Goal: Transaction & Acquisition: Purchase product/service

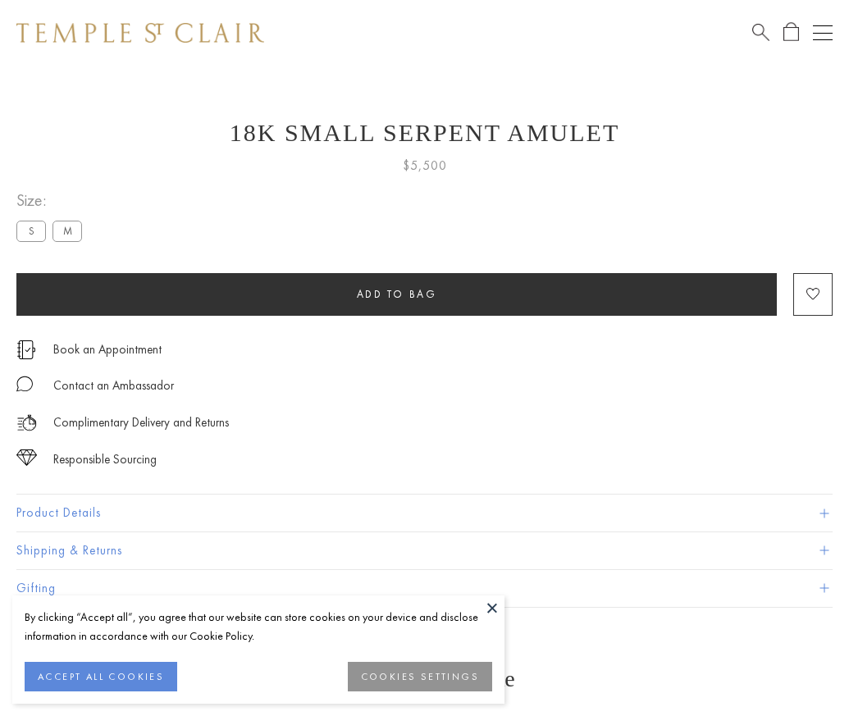
click at [396, 294] on span "Add to bag" at bounding box center [397, 294] width 80 height 14
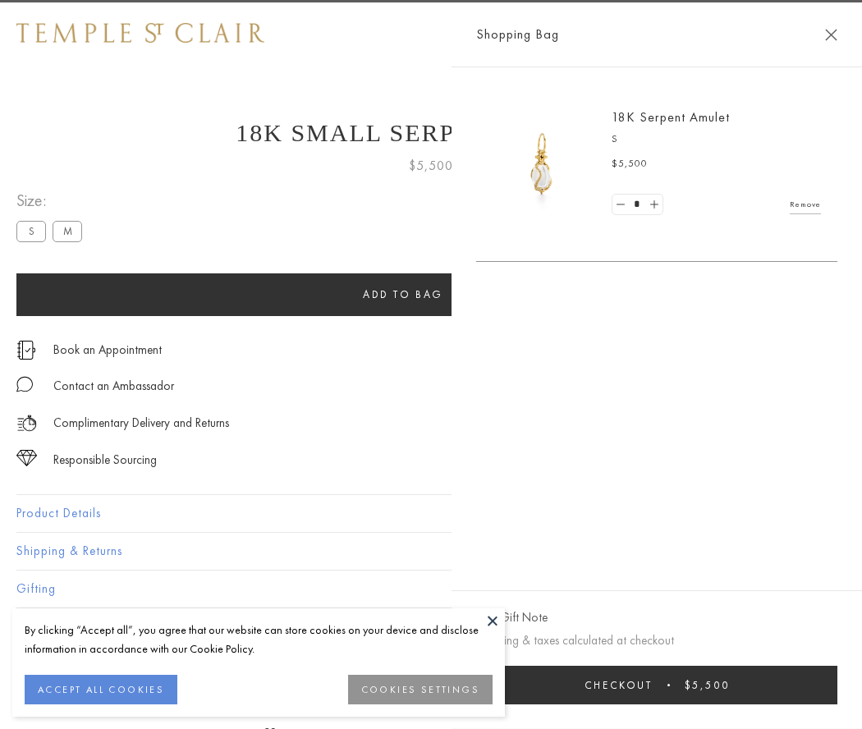
click at [667, 684] on button "Checkout $5,500" at bounding box center [656, 685] width 361 height 39
